Goal: Information Seeking & Learning: Learn about a topic

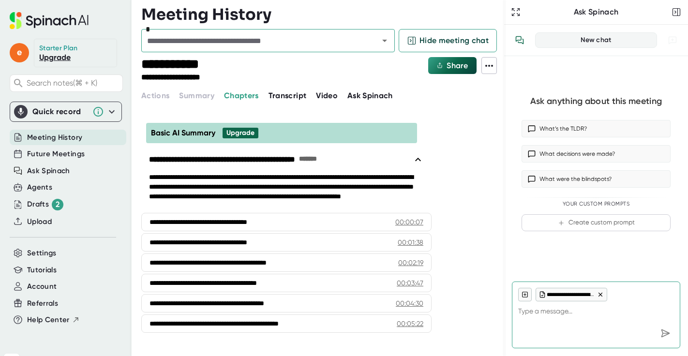
type textarea "x"
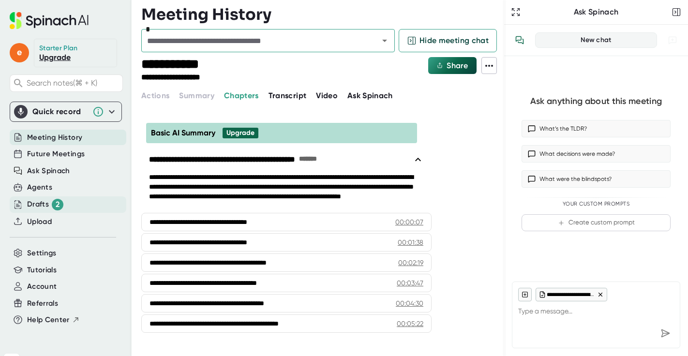
click at [53, 205] on div "2" at bounding box center [58, 205] width 12 height 12
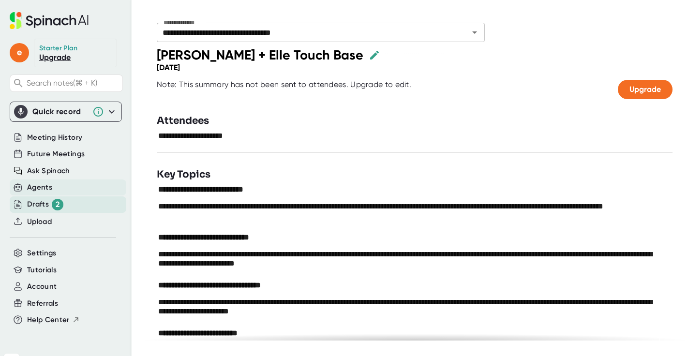
click at [53, 190] on div "Agents" at bounding box center [68, 187] width 117 height 16
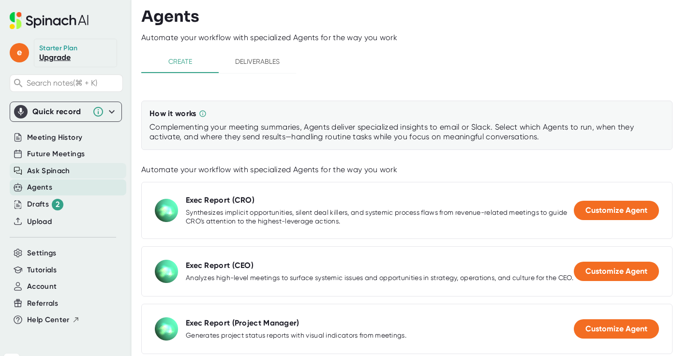
click at [53, 176] on span "Ask Spinach" at bounding box center [48, 170] width 43 height 11
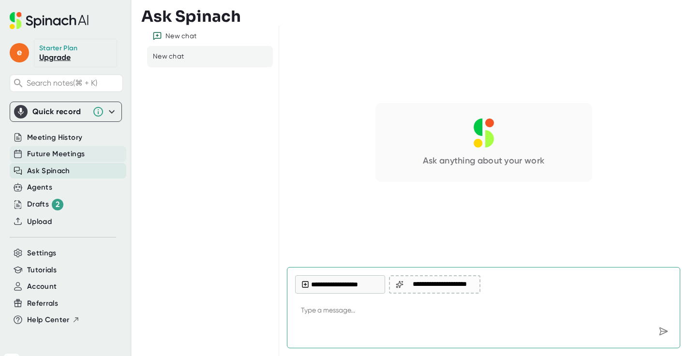
type textarea "x"
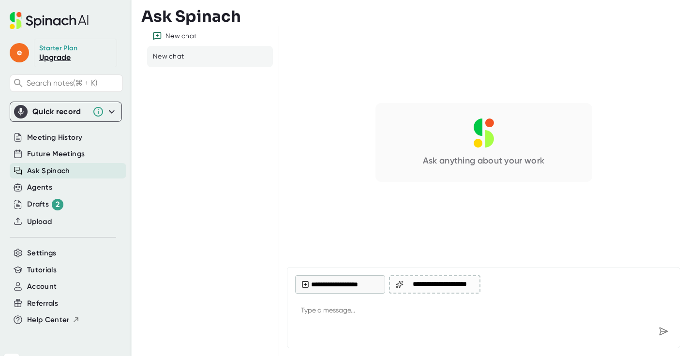
click at [57, 146] on div "Future Meetings" at bounding box center [66, 154] width 112 height 17
click at [56, 136] on span "Meeting History" at bounding box center [54, 137] width 55 height 11
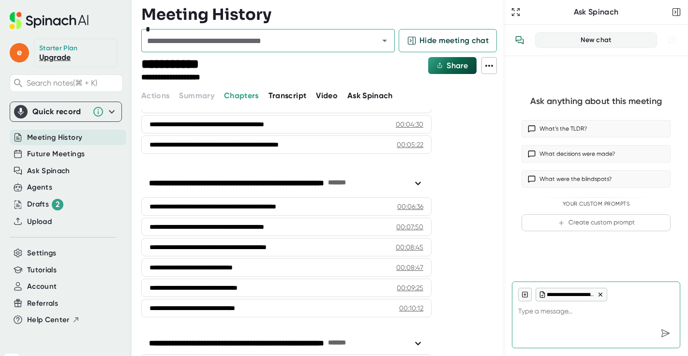
scroll to position [310, 0]
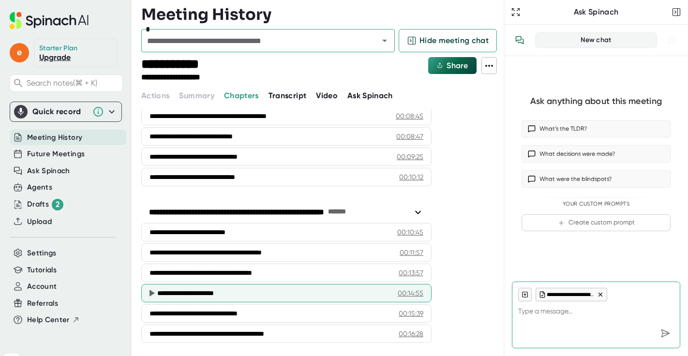
click at [154, 289] on icon at bounding box center [152, 293] width 12 height 12
click at [152, 297] on icon at bounding box center [152, 293] width 12 height 12
click at [249, 291] on div "**********" at bounding box center [274, 293] width 234 height 10
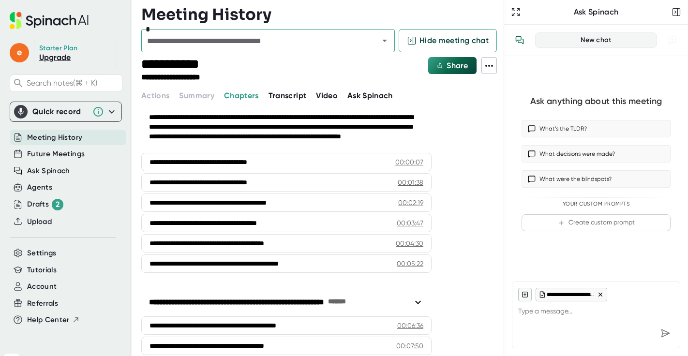
scroll to position [54, 0]
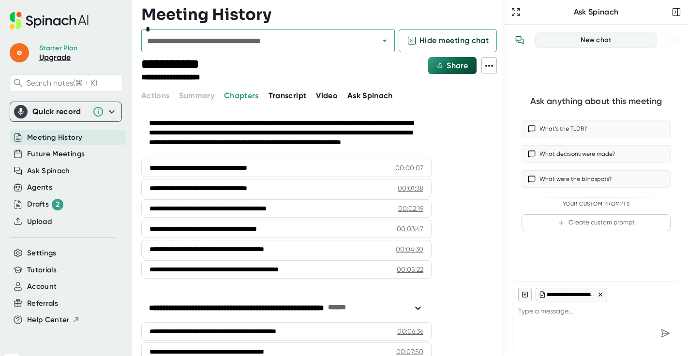
click at [283, 94] on span "Transcript" at bounding box center [287, 95] width 38 height 9
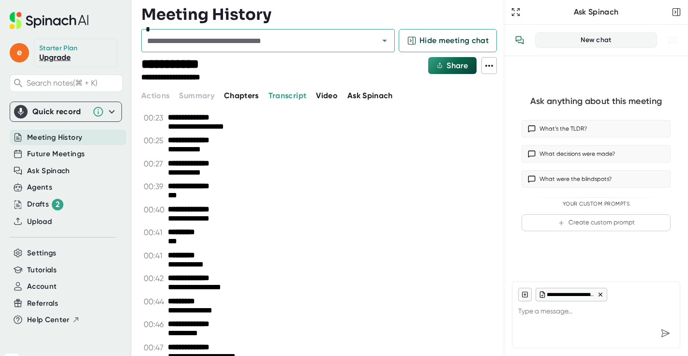
click at [323, 91] on span "Video" at bounding box center [327, 95] width 22 height 9
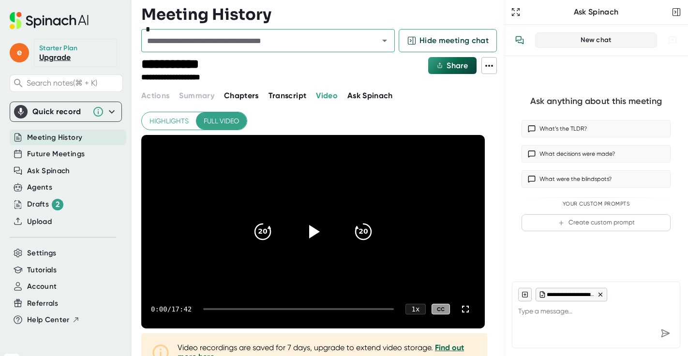
type textarea "x"
